Goal: Task Accomplishment & Management: Complete application form

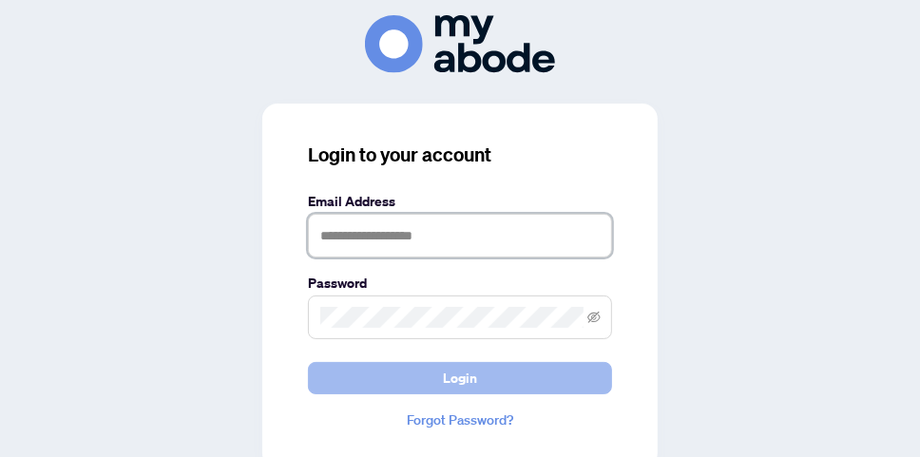
type input "**********"
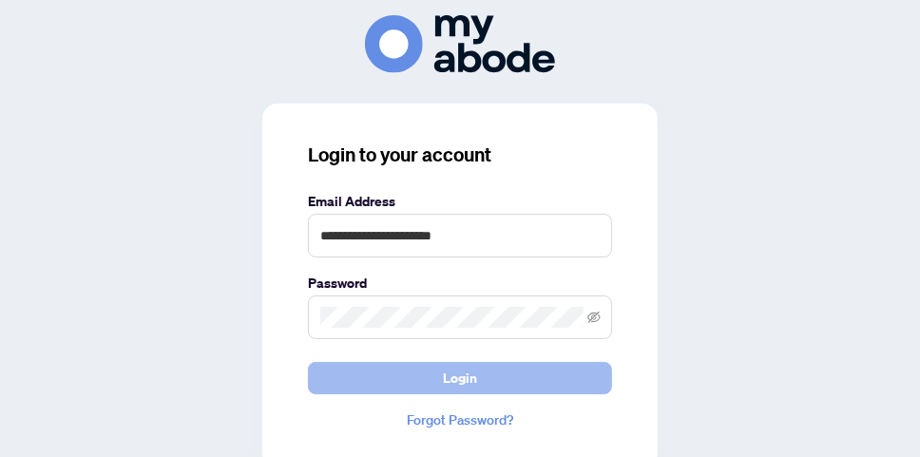
click at [435, 381] on button "Login" at bounding box center [460, 378] width 304 height 32
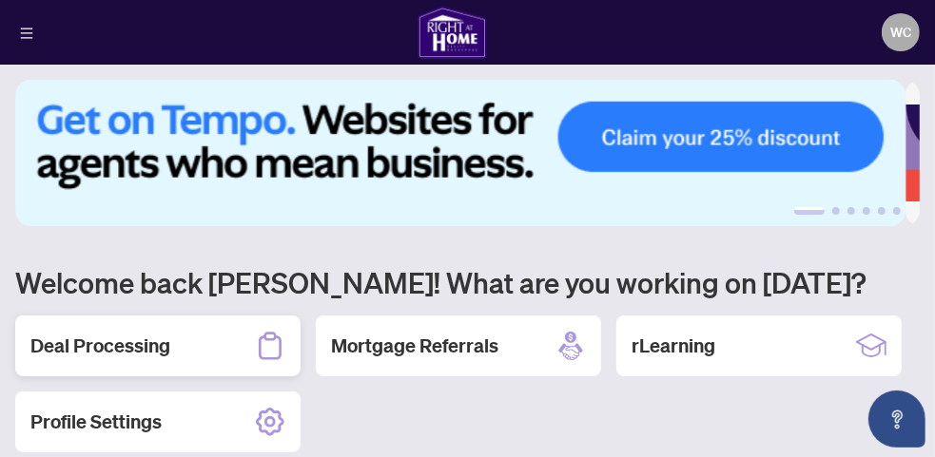
click at [152, 338] on h2 "Deal Processing" at bounding box center [100, 346] width 140 height 27
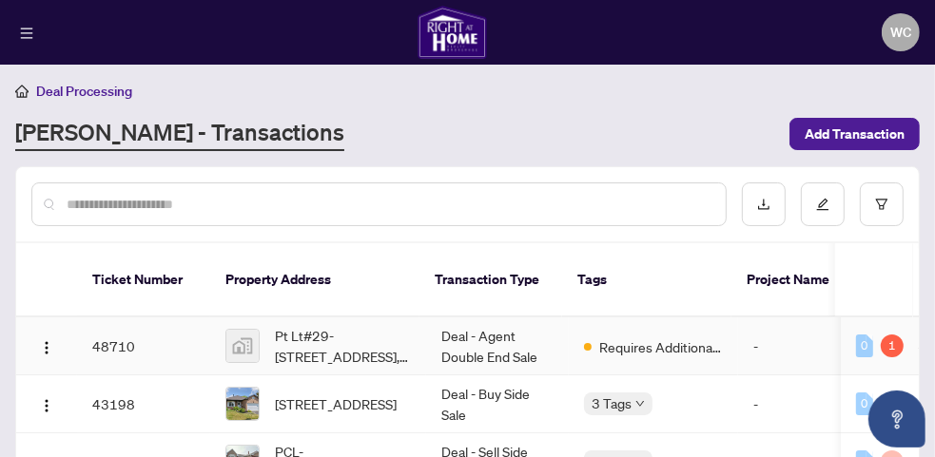
click at [110, 324] on td "48710" at bounding box center [143, 347] width 133 height 58
drag, startPoint x: 110, startPoint y: 324, endPoint x: 47, endPoint y: 326, distance: 63.7
click at [47, 340] on img "button" at bounding box center [46, 347] width 15 height 15
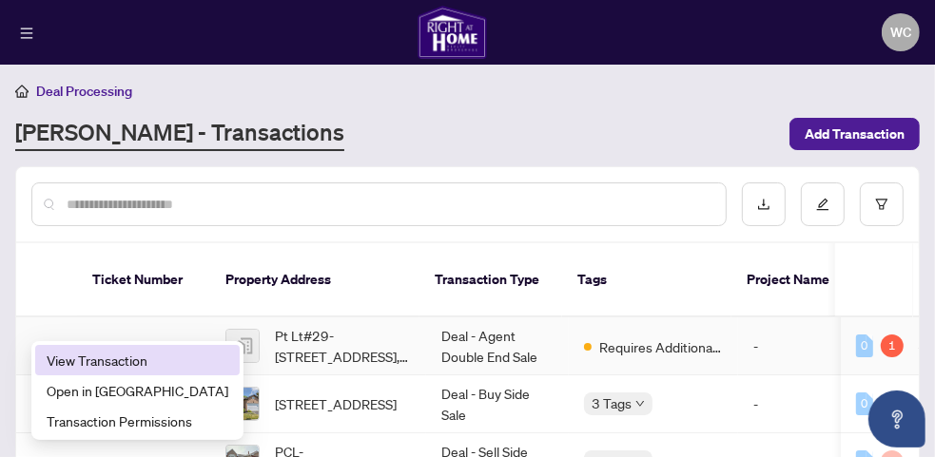
click at [79, 366] on span "View Transaction" at bounding box center [138, 360] width 182 height 21
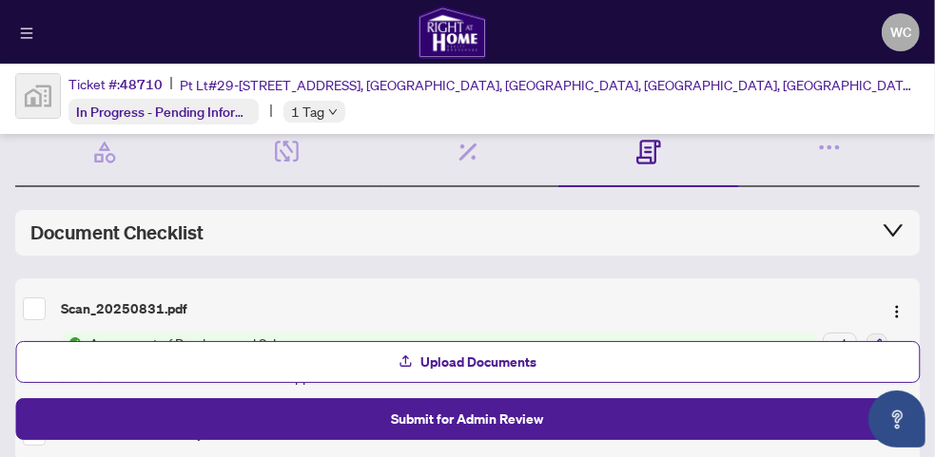
scroll to position [114, 0]
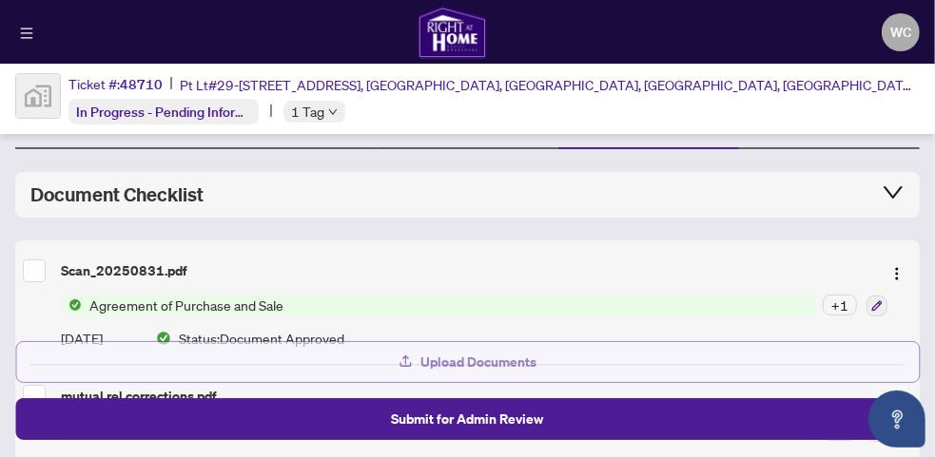
click at [533, 371] on span "Upload Documents" at bounding box center [479, 362] width 116 height 30
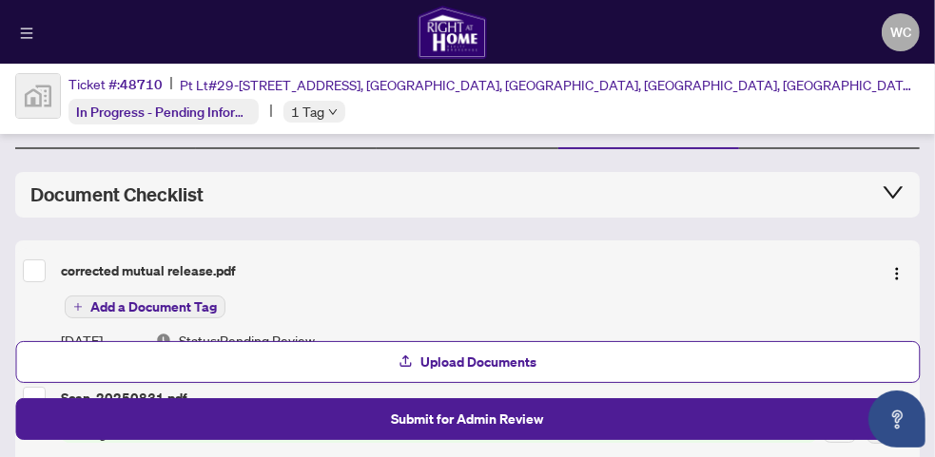
click at [166, 302] on span "Add a Document Tag" at bounding box center [153, 306] width 126 height 13
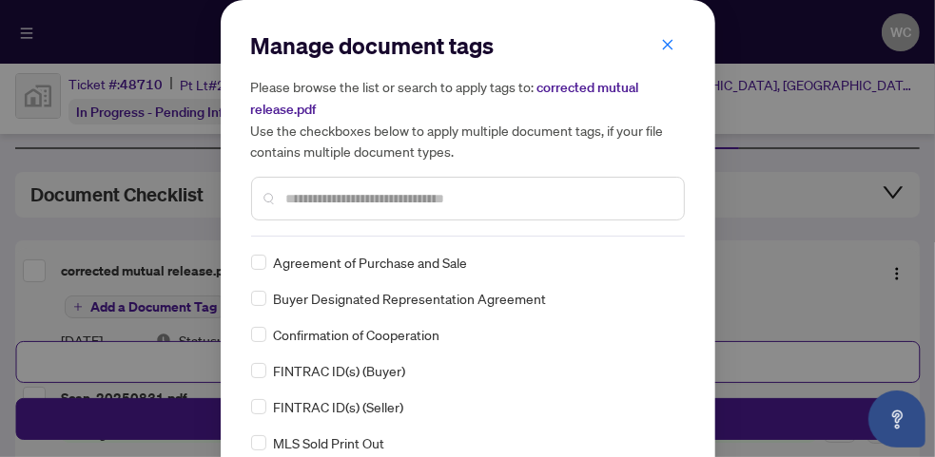
click at [276, 194] on div at bounding box center [468, 199] width 434 height 44
click at [310, 194] on input "text" at bounding box center [477, 198] width 382 height 21
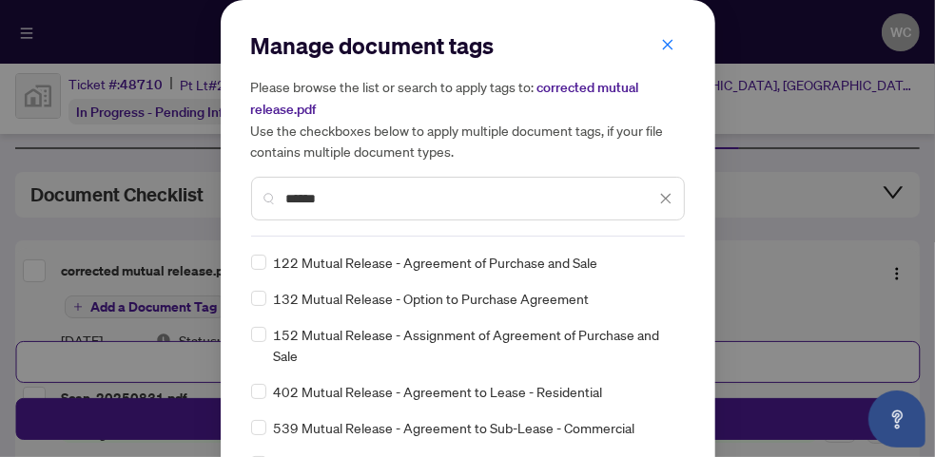
click at [310, 194] on input "******" at bounding box center [470, 198] width 369 height 21
type input "******"
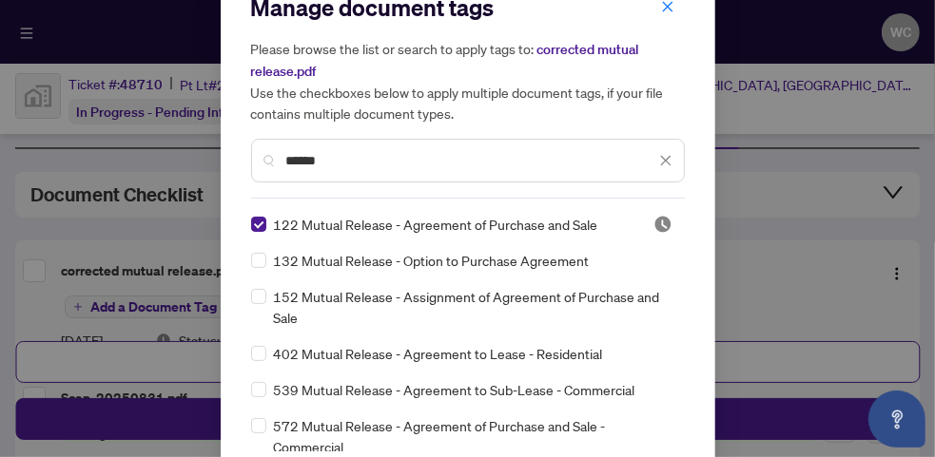
scroll to position [130, 0]
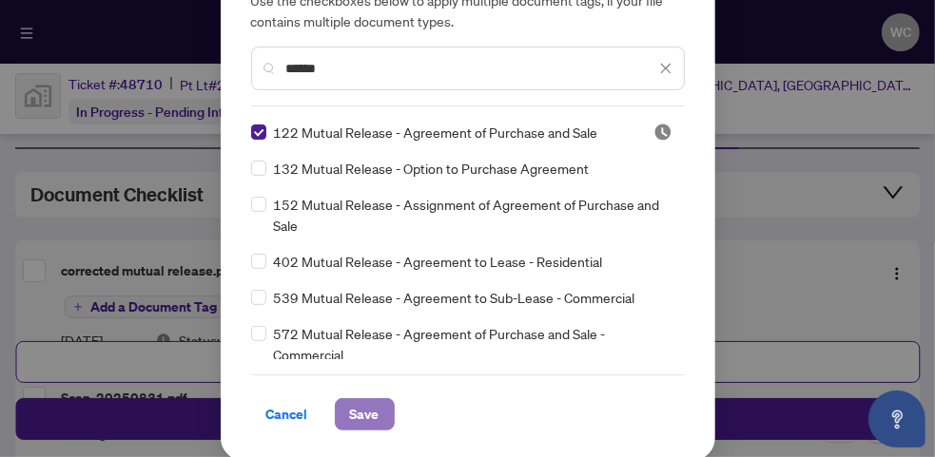
click at [350, 410] on span "Save" at bounding box center [364, 414] width 29 height 30
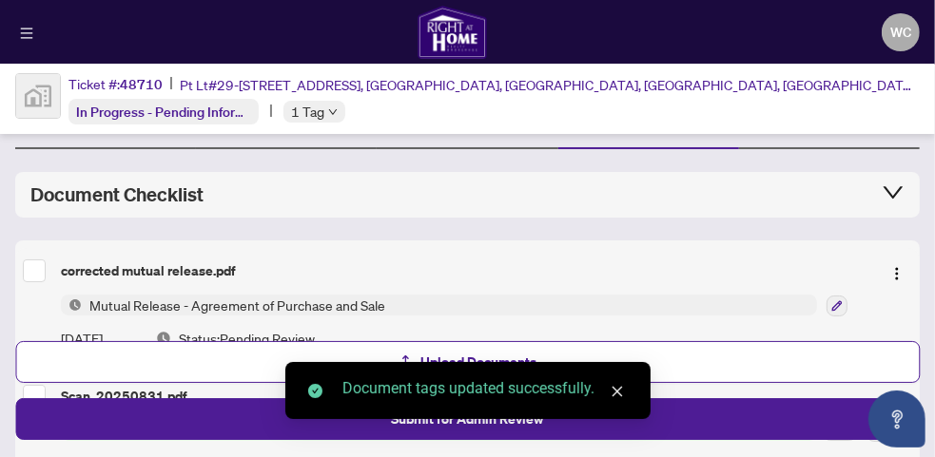
click at [393, 419] on div "Document tags updated successfully." at bounding box center [467, 390] width 365 height 57
click at [613, 391] on icon "close" at bounding box center [616, 391] width 13 height 13
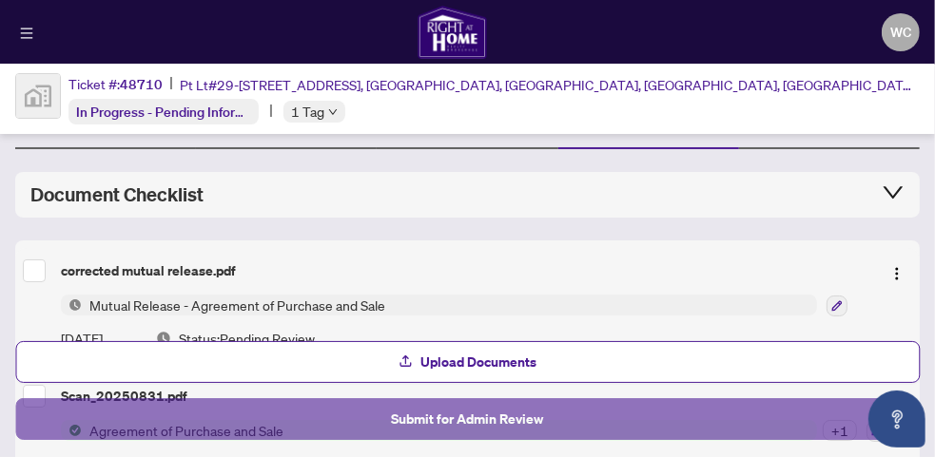
click at [496, 421] on span "Submit for Admin Review" at bounding box center [468, 419] width 152 height 30
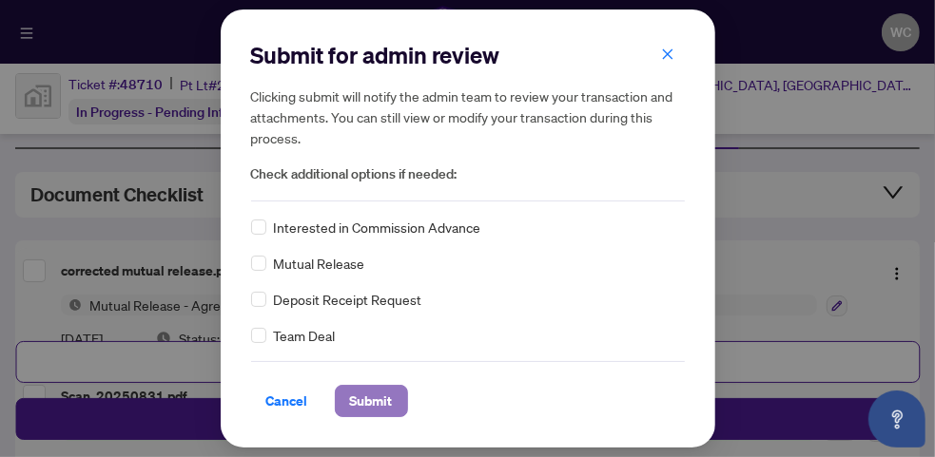
click at [378, 396] on span "Submit" at bounding box center [371, 401] width 43 height 30
